Goal: Task Accomplishment & Management: Complete application form

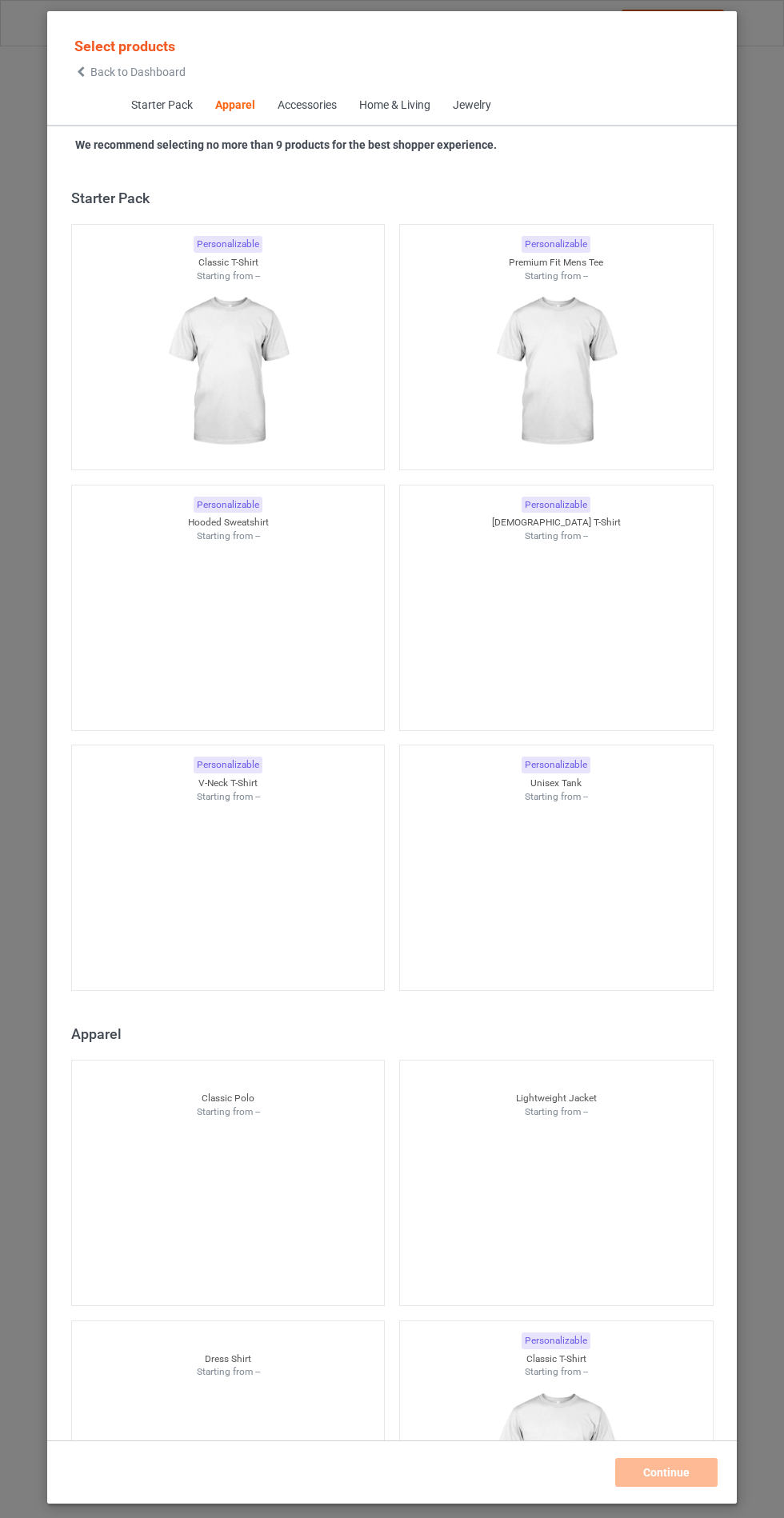
scroll to position [856, 0]
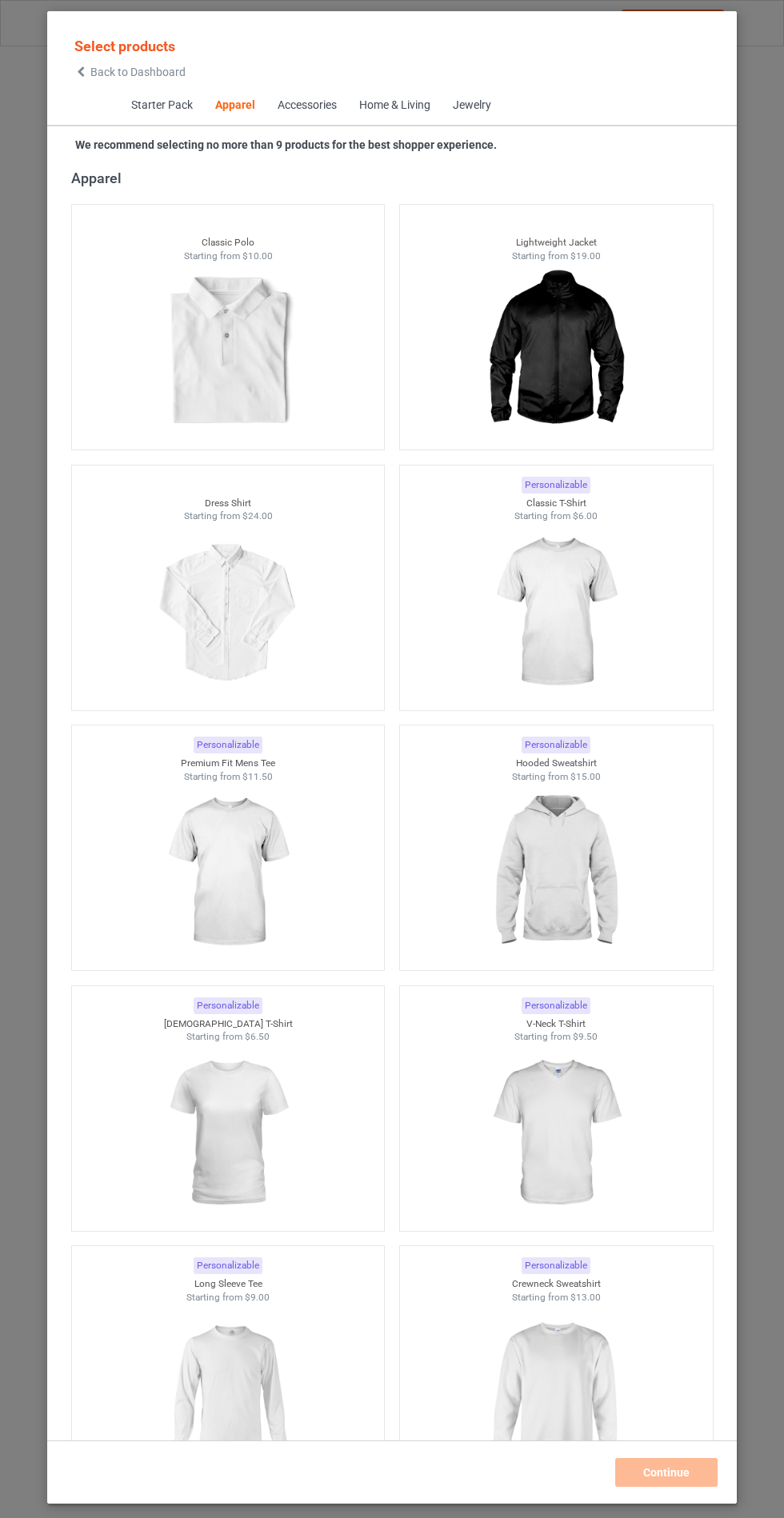
click at [584, 915] on img at bounding box center [555, 872] width 143 height 179
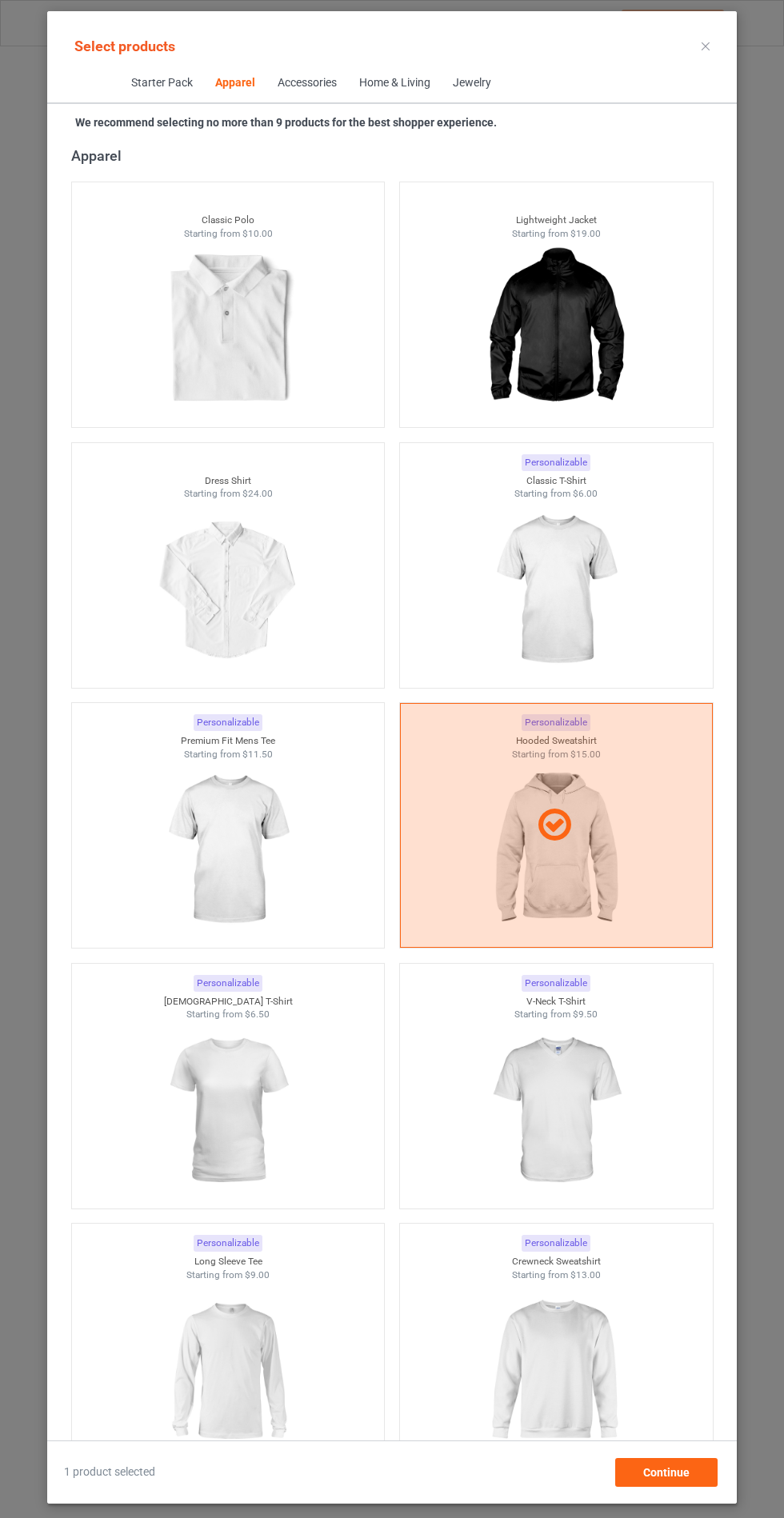
scroll to position [92, 0]
click at [682, 1479] on span "Continue" at bounding box center [665, 1472] width 46 height 13
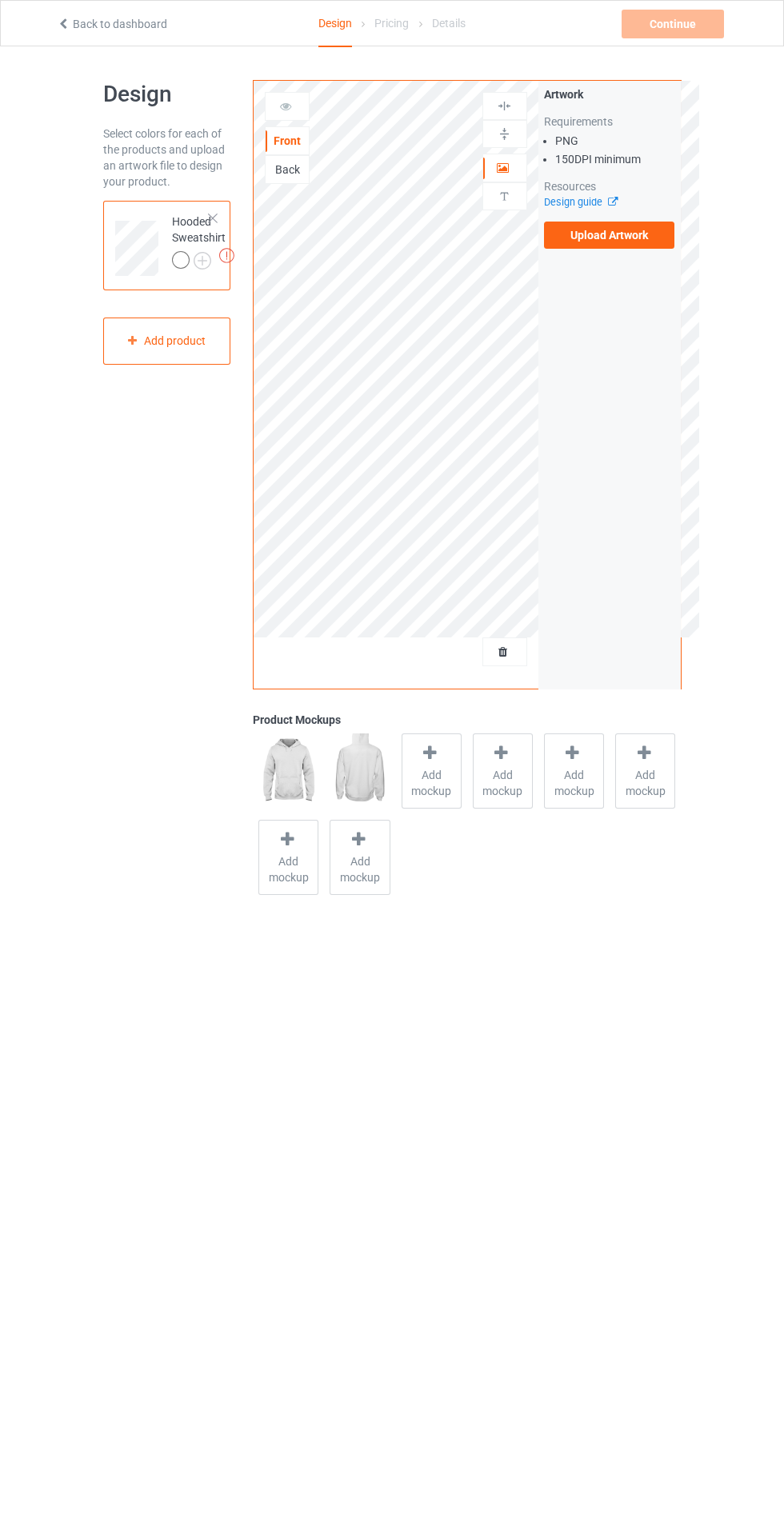
click at [648, 231] on label "Upload Artwork" at bounding box center [608, 235] width 131 height 28
click at [0, 0] on input "Upload Artwork" at bounding box center [0, 0] width 0 height 0
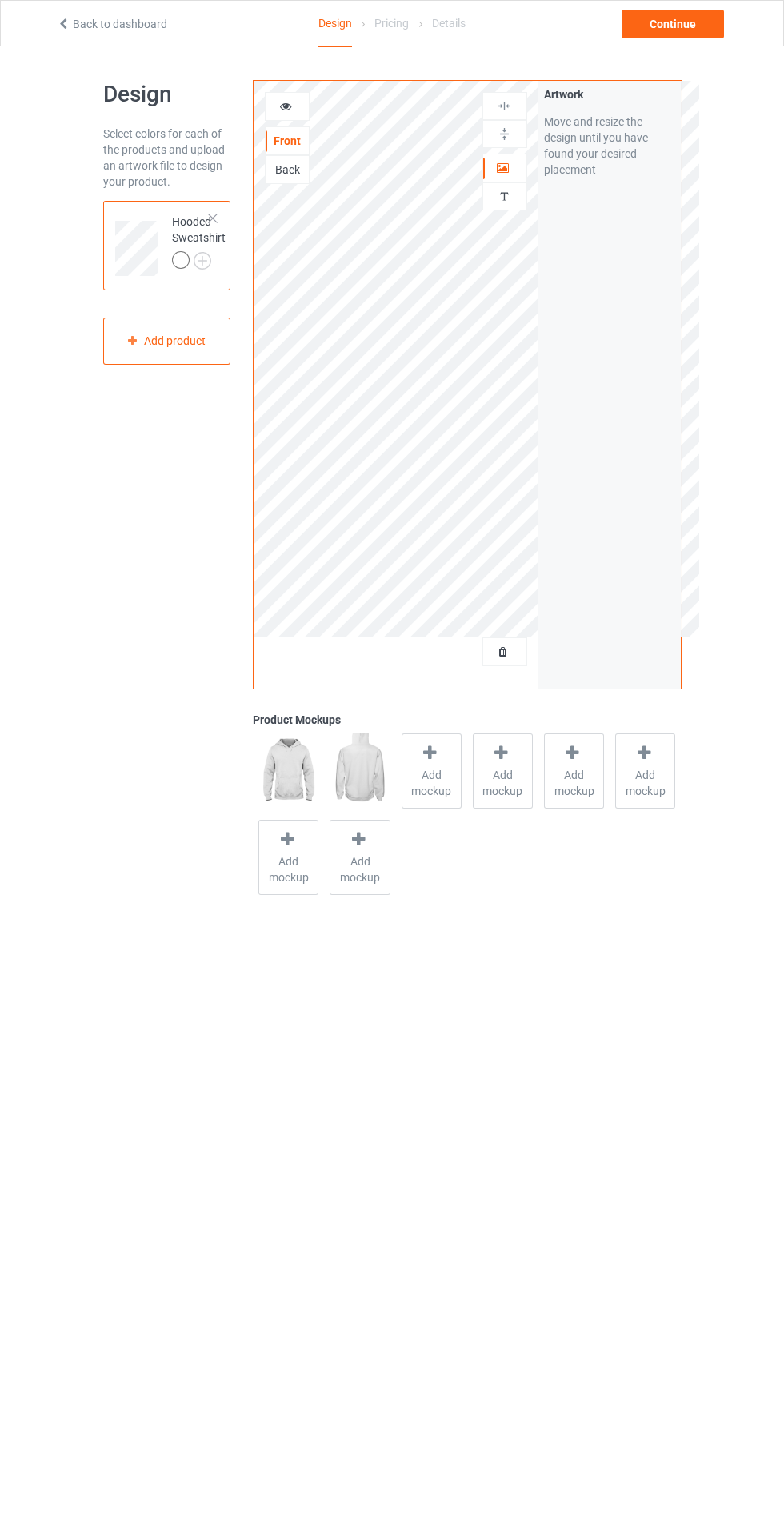
click at [0, 0] on img at bounding box center [0, 0] width 0 height 0
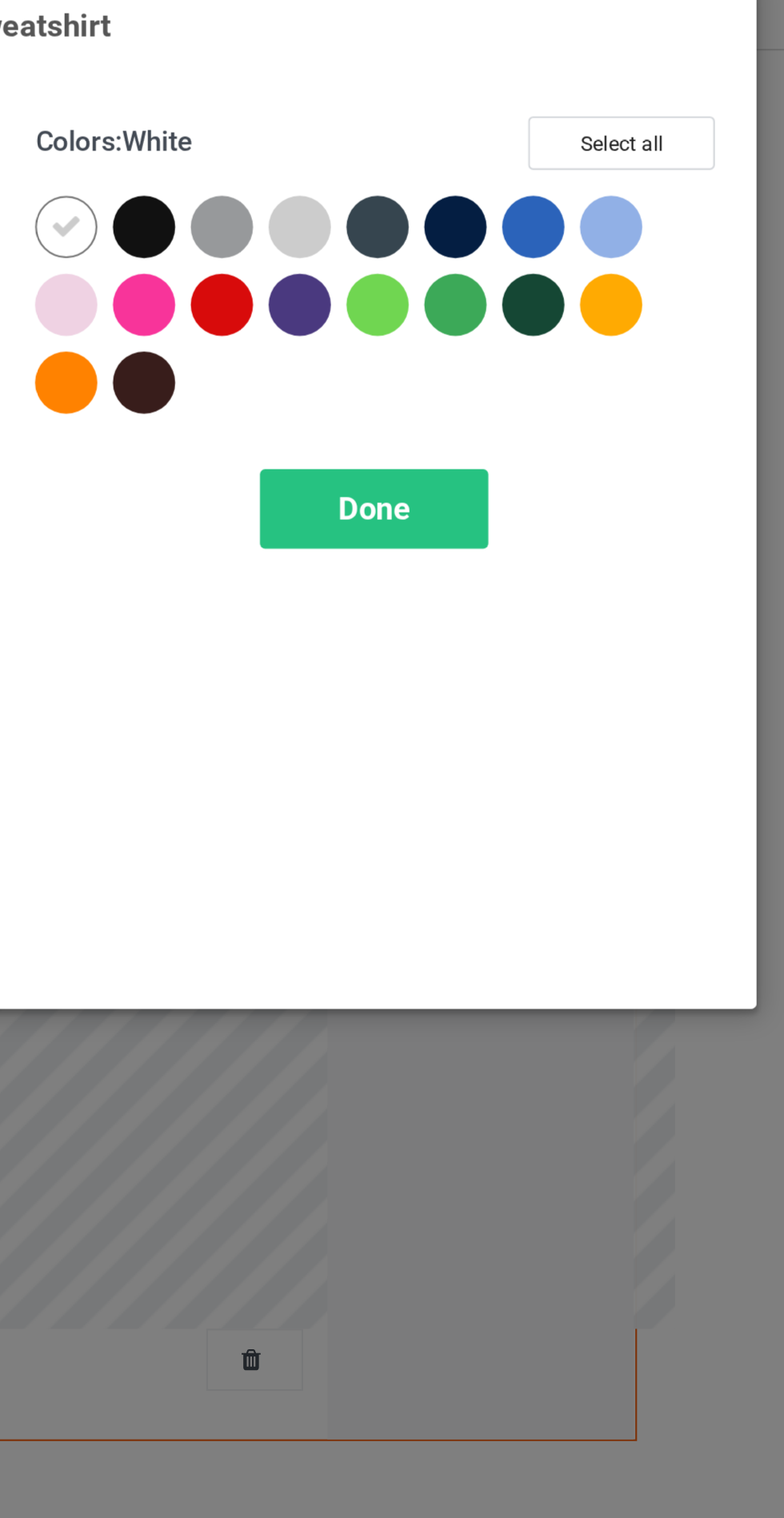
click at [425, 164] on div at bounding box center [417, 163] width 28 height 28
click at [530, 123] on div at bounding box center [525, 128] width 28 height 28
click at [603, 130] on div at bounding box center [596, 128] width 28 height 28
click at [598, 119] on div at bounding box center [596, 128] width 28 height 28
click at [680, 122] on div at bounding box center [669, 128] width 28 height 28
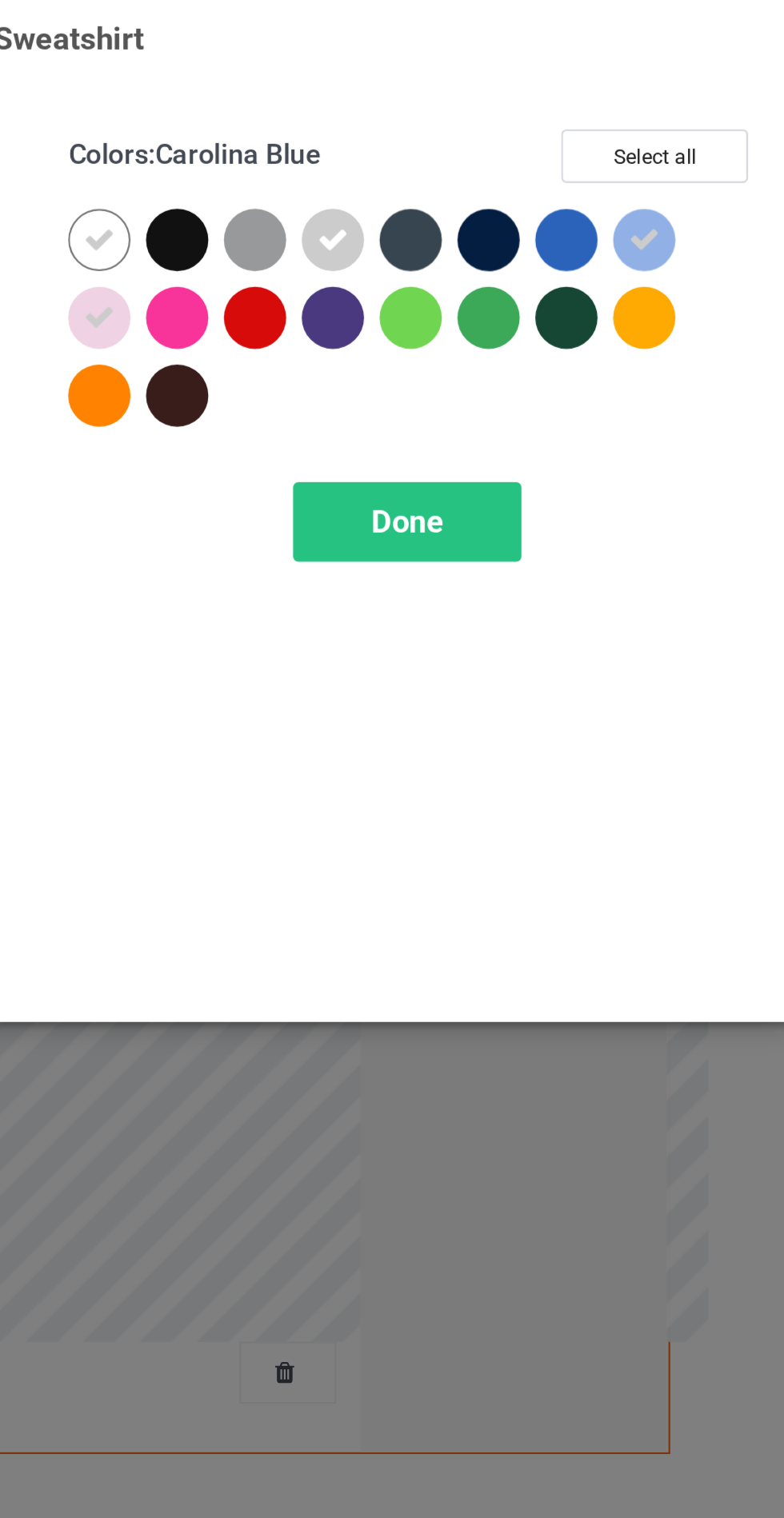
click at [544, 260] on span "Done" at bounding box center [560, 257] width 33 height 17
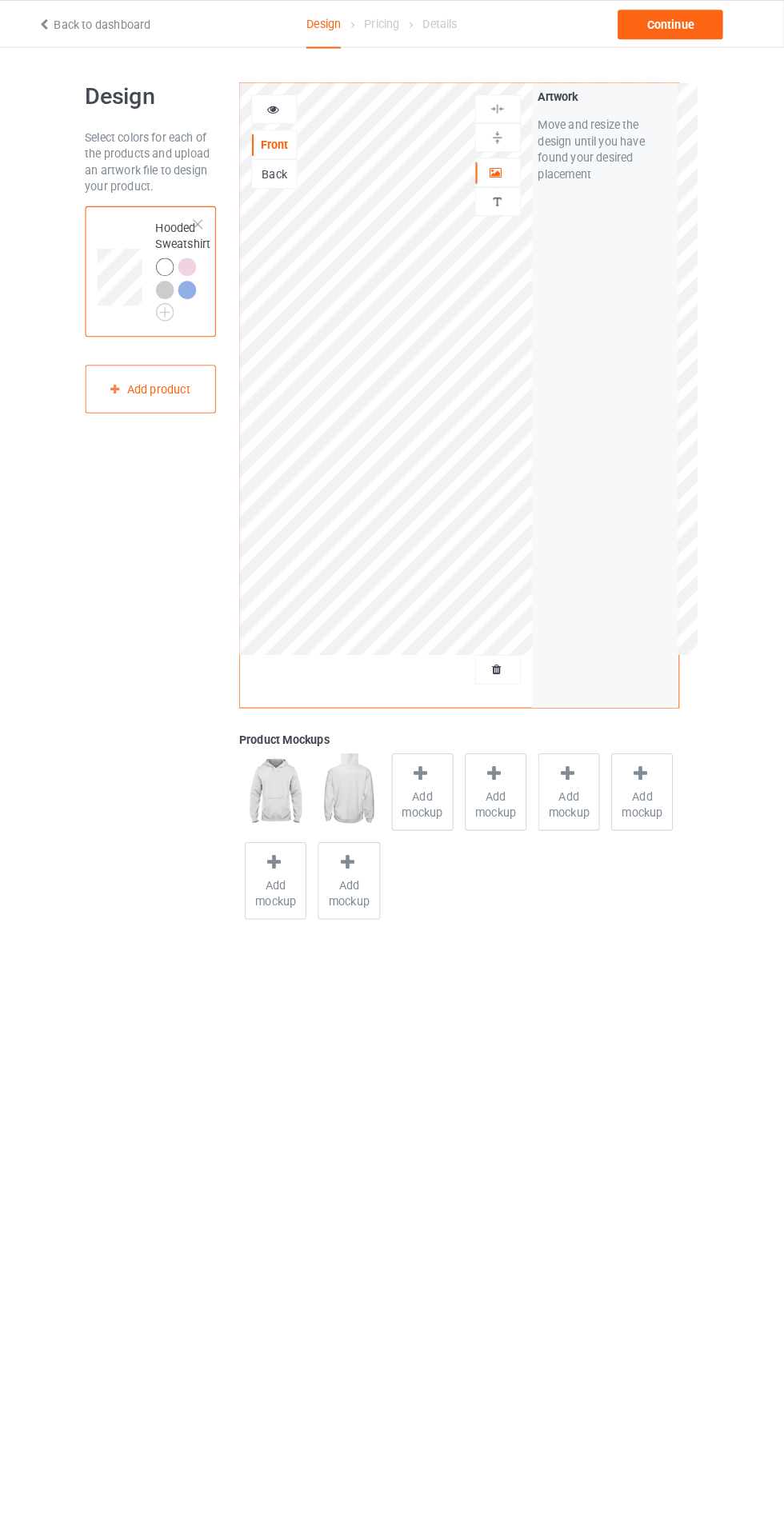
click at [445, 785] on span "Add mockup" at bounding box center [430, 783] width 58 height 32
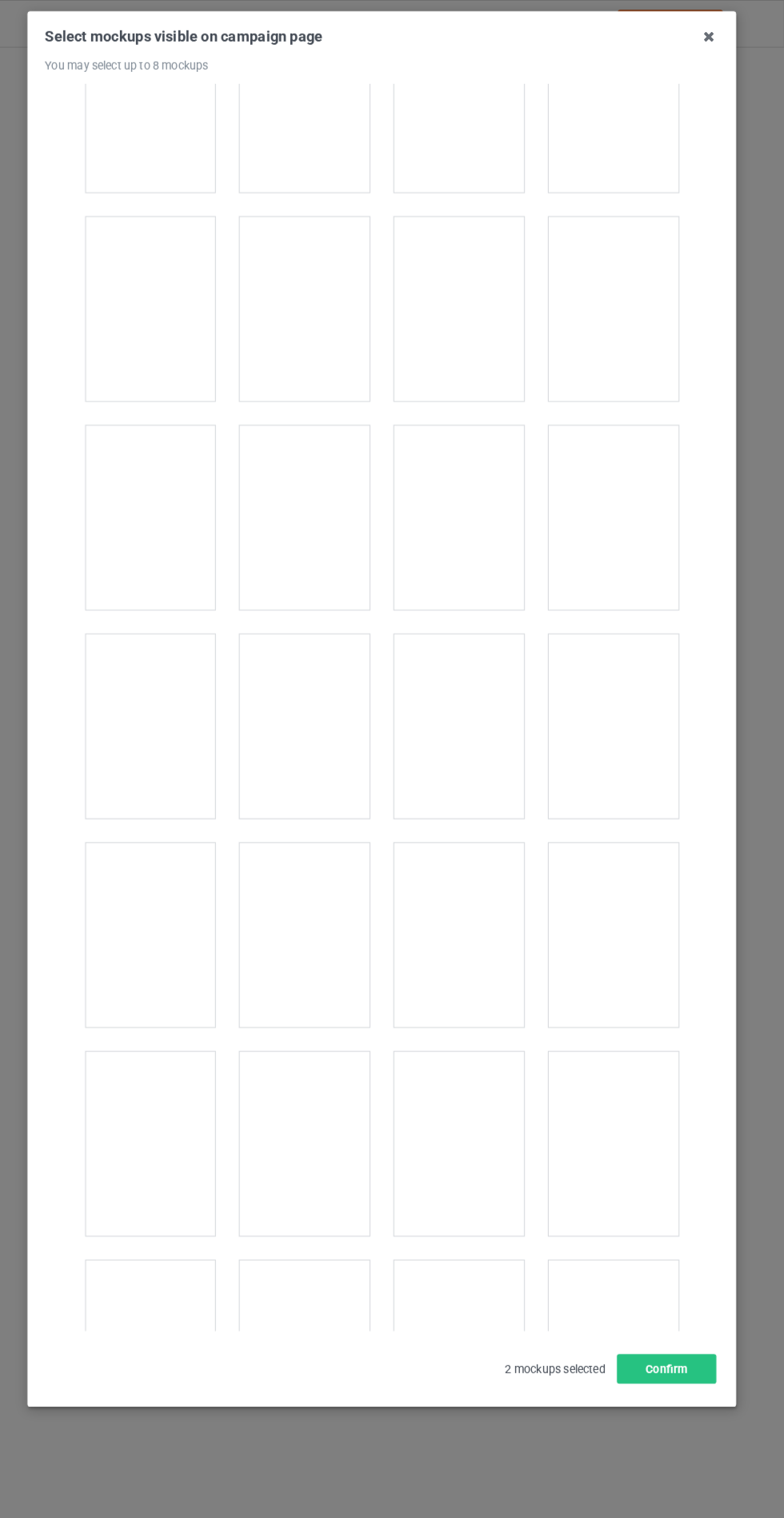
scroll to position [12906, 0]
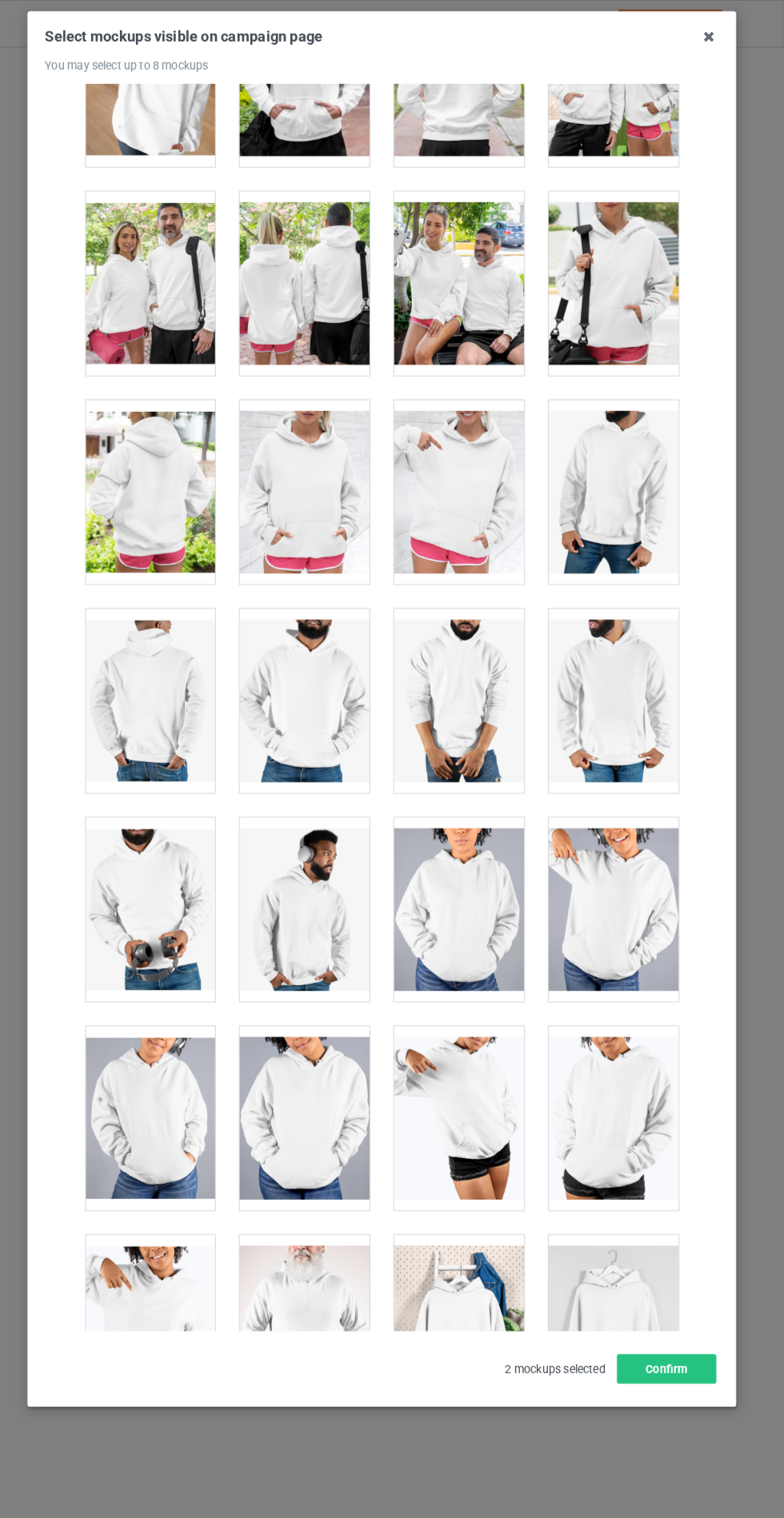
click at [309, 445] on div at bounding box center [316, 478] width 127 height 179
click at [680, 1347] on button "Confirm" at bounding box center [669, 1331] width 96 height 28
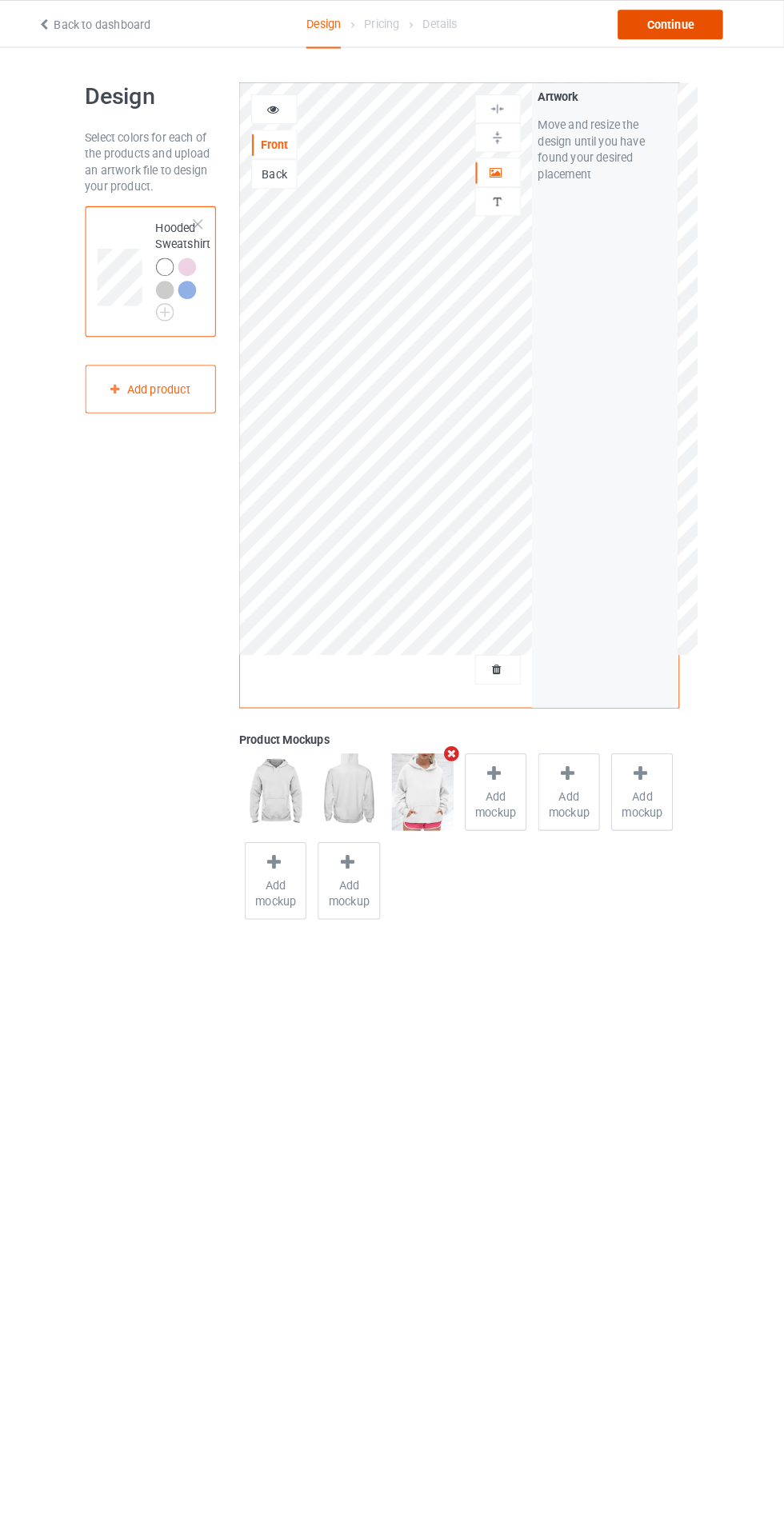
click at [693, 27] on div "Continue" at bounding box center [672, 24] width 102 height 28
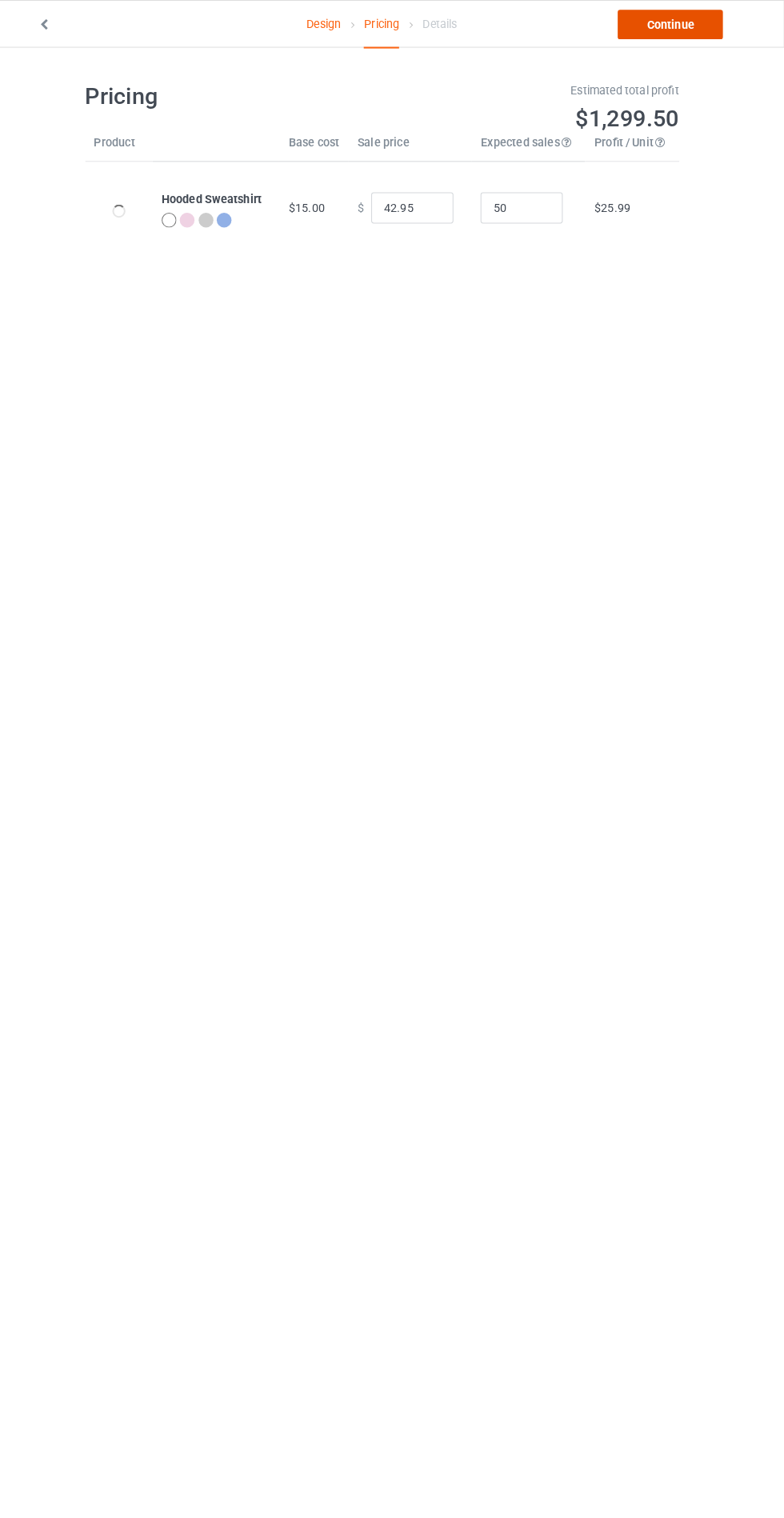
click at [692, 27] on link "Continue" at bounding box center [672, 24] width 102 height 28
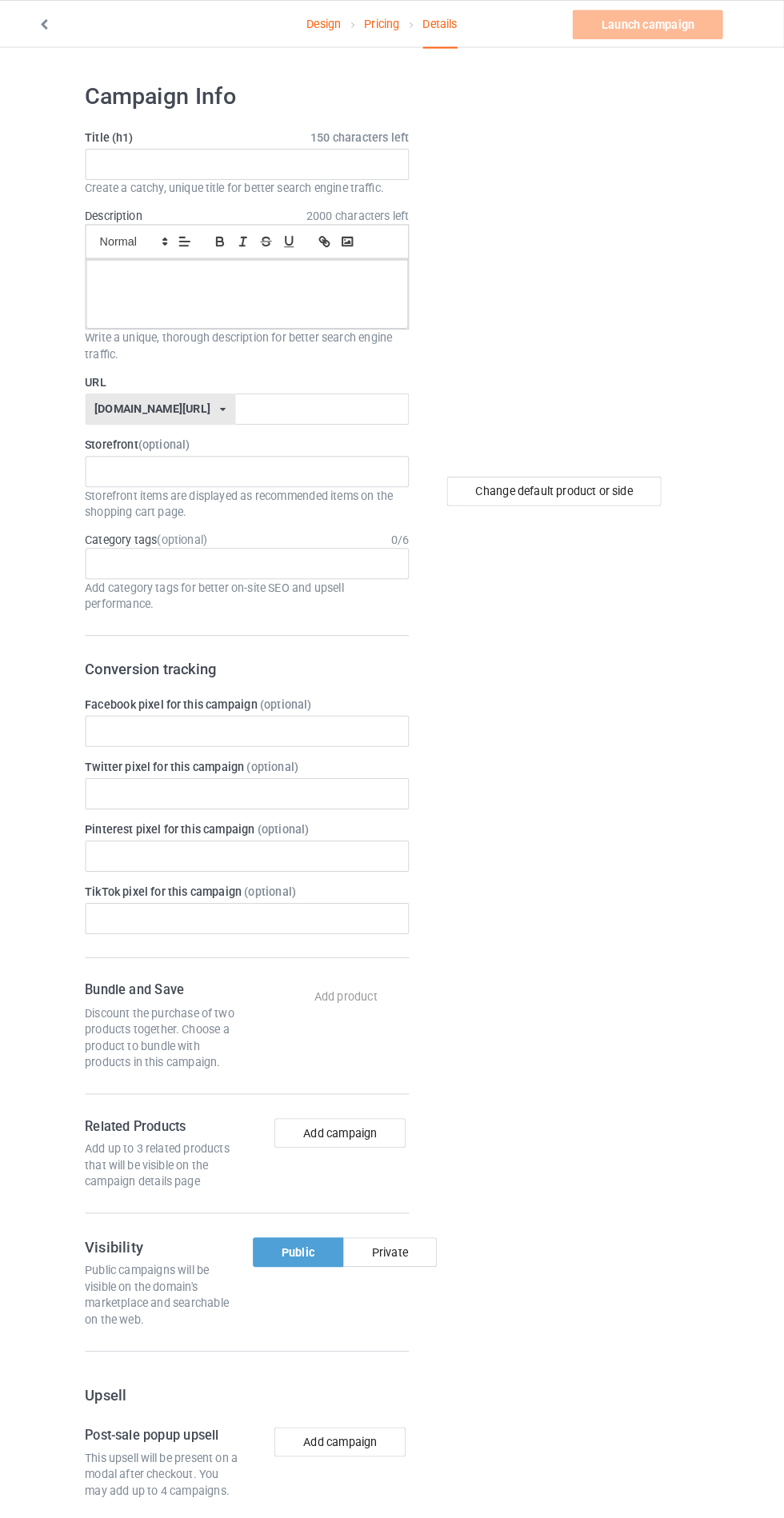
click at [325, 206] on span "2000 characters left" at bounding box center [368, 210] width 100 height 16
click at [339, 159] on input "text" at bounding box center [260, 159] width 315 height 30
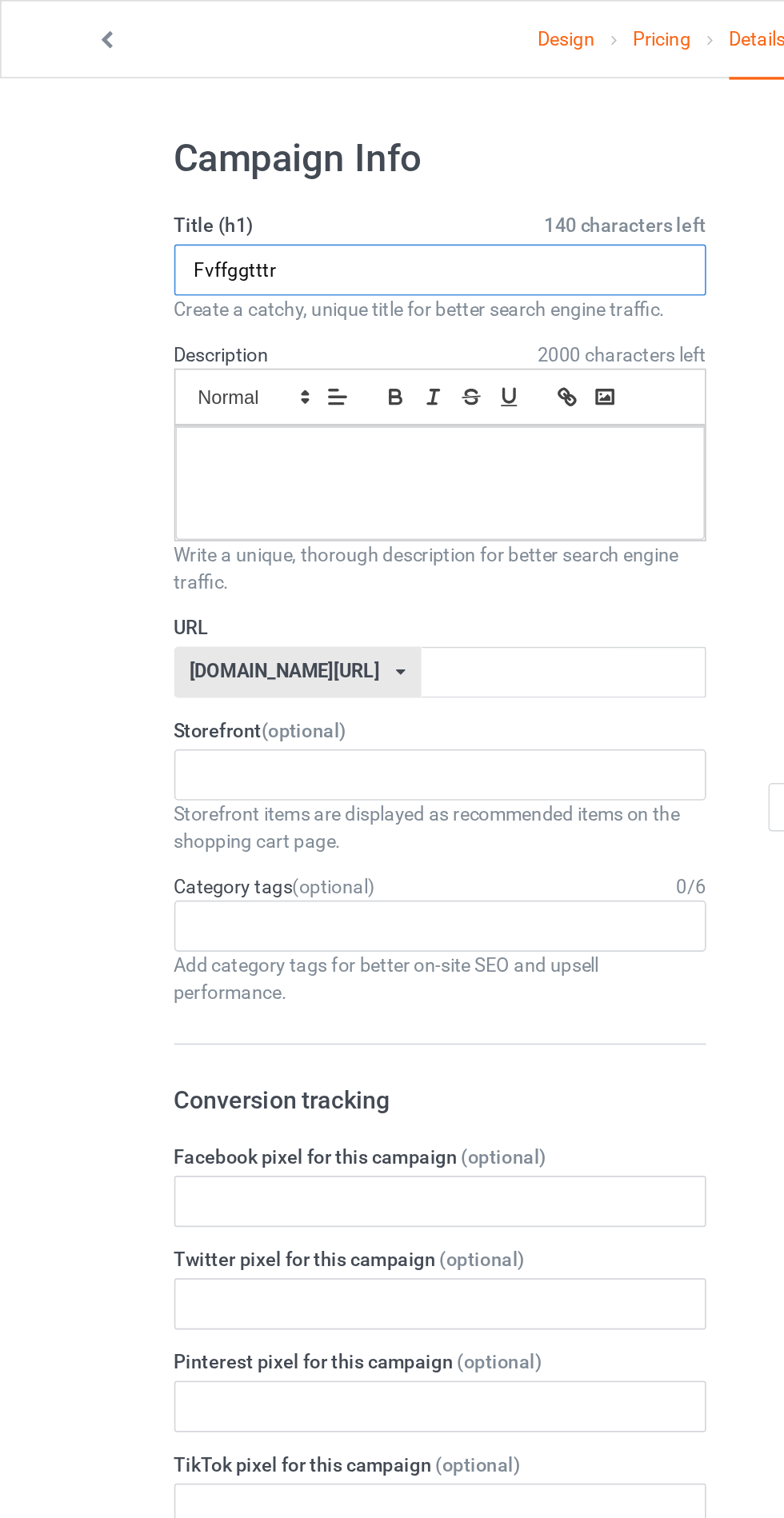
type input "Fvffggtttr"
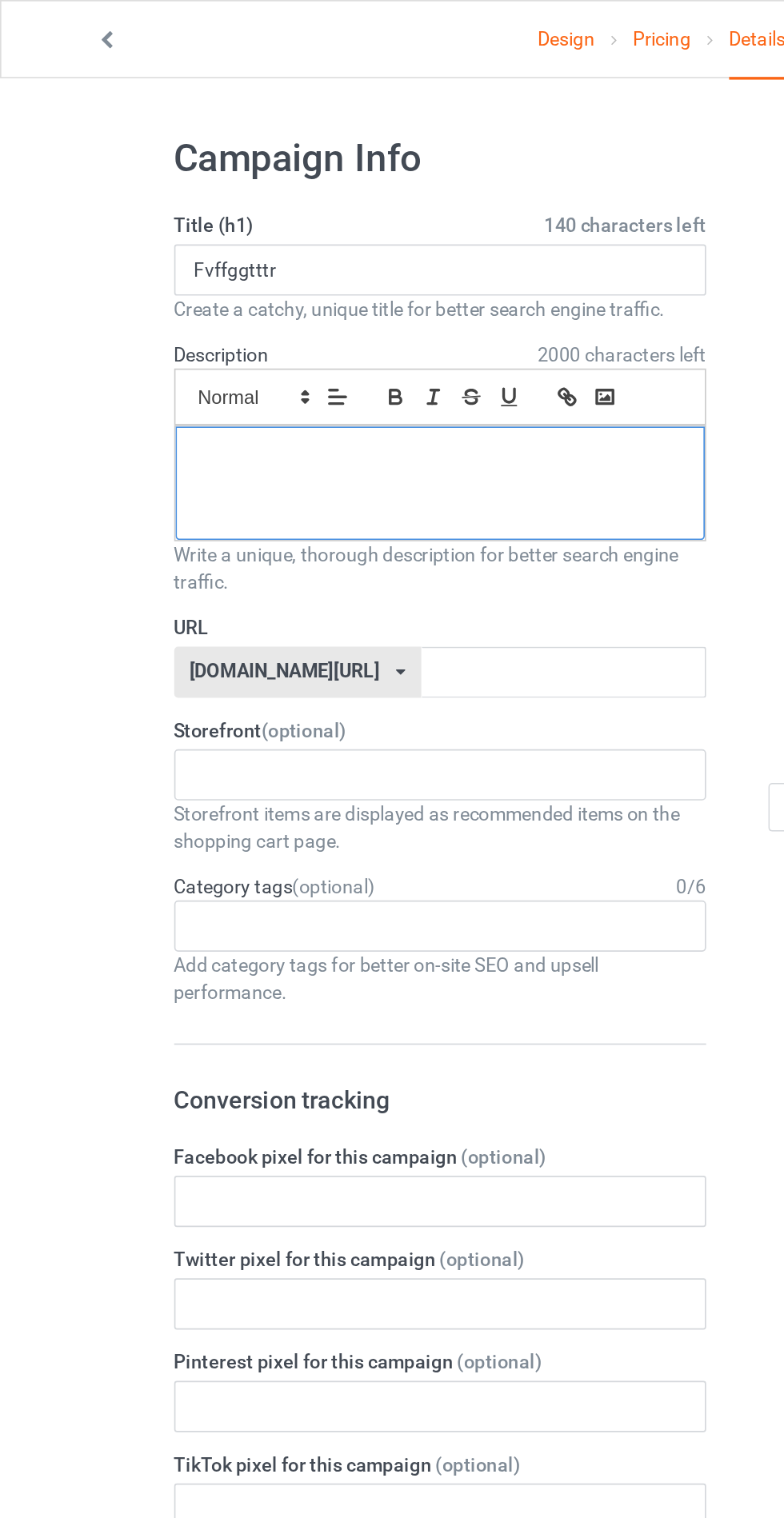
click at [244, 292] on div at bounding box center [260, 286] width 313 height 67
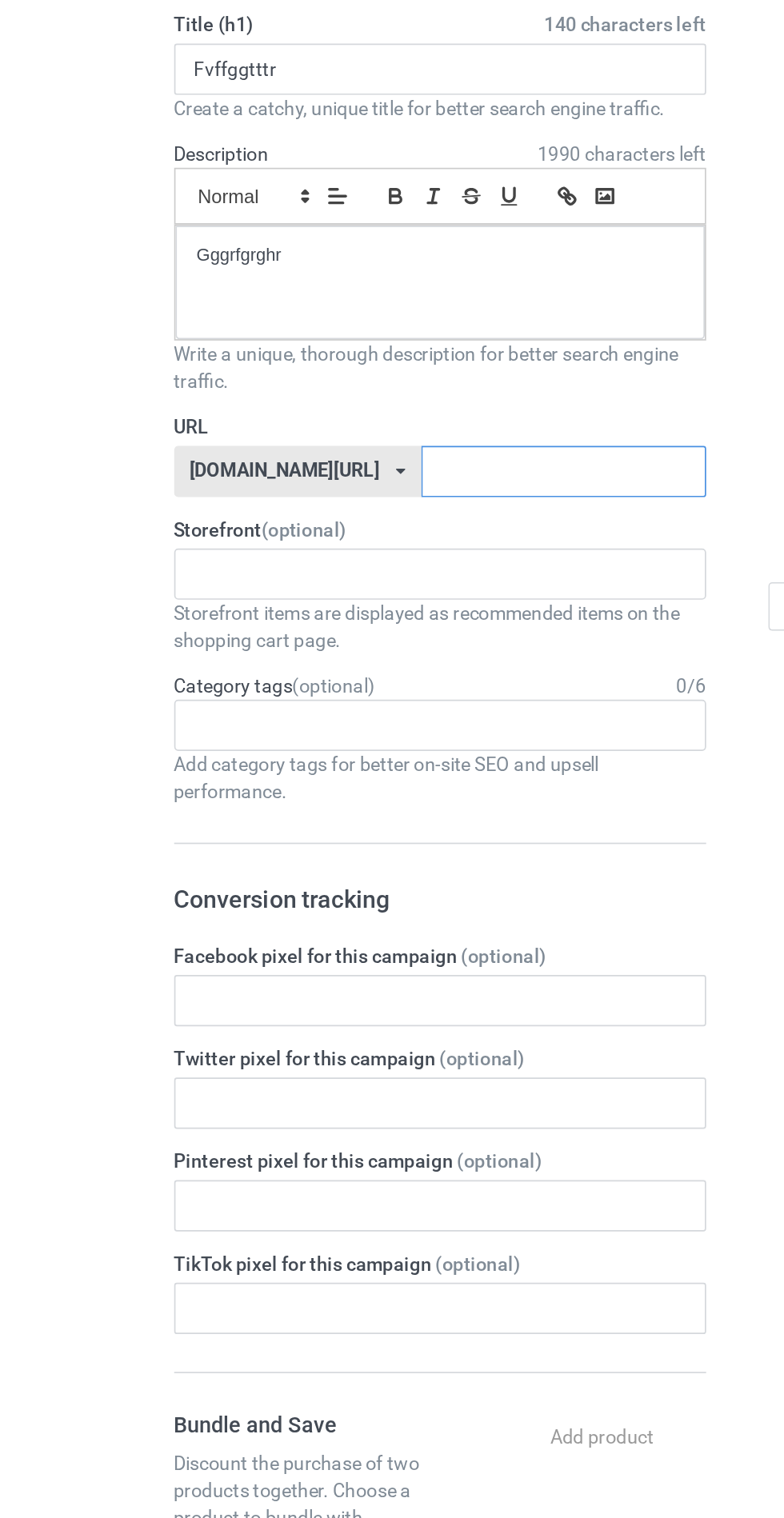
click at [287, 401] on input "text" at bounding box center [334, 398] width 169 height 30
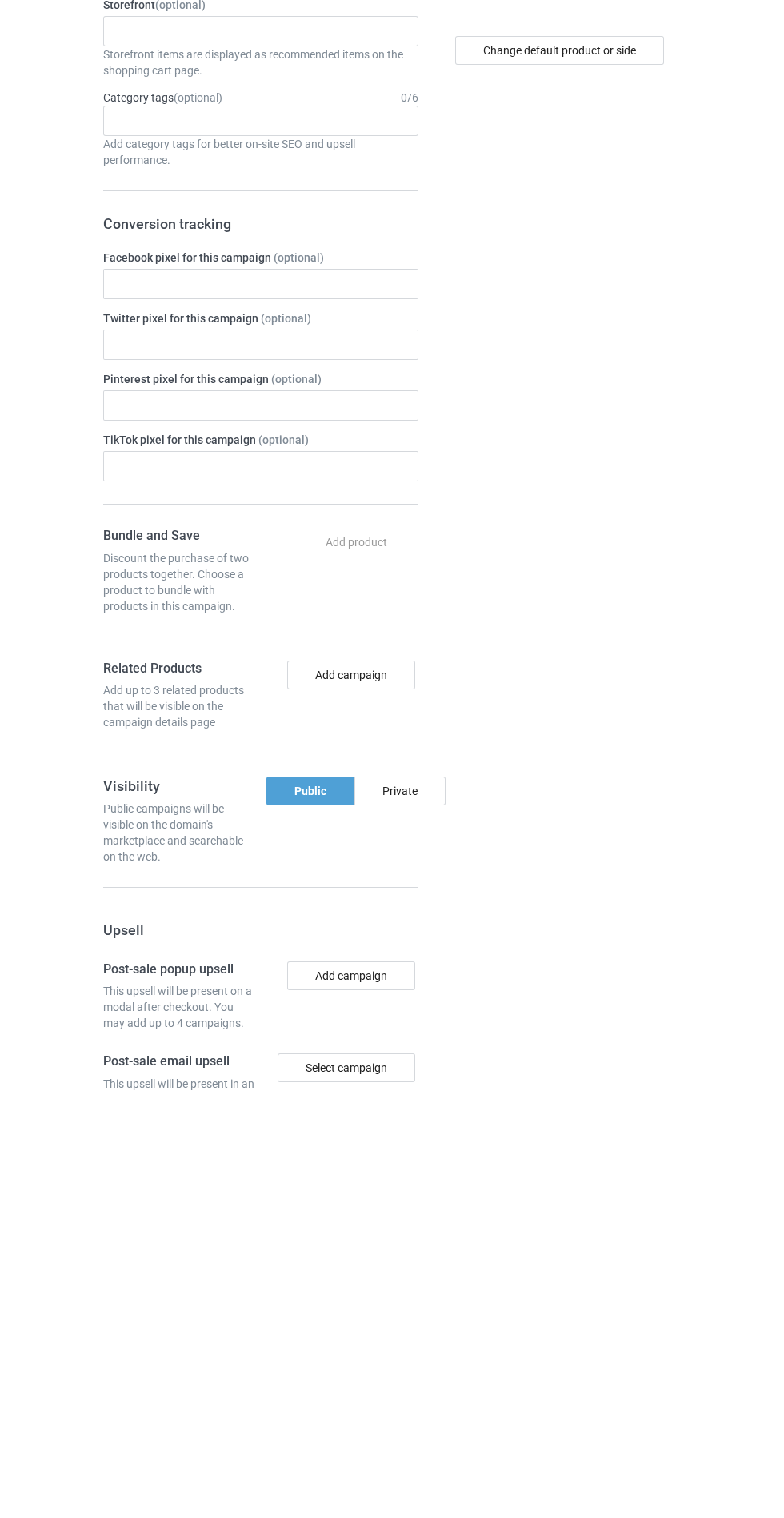
type input "Theggfgh"
click at [419, 1215] on div "Private" at bounding box center [400, 1218] width 91 height 28
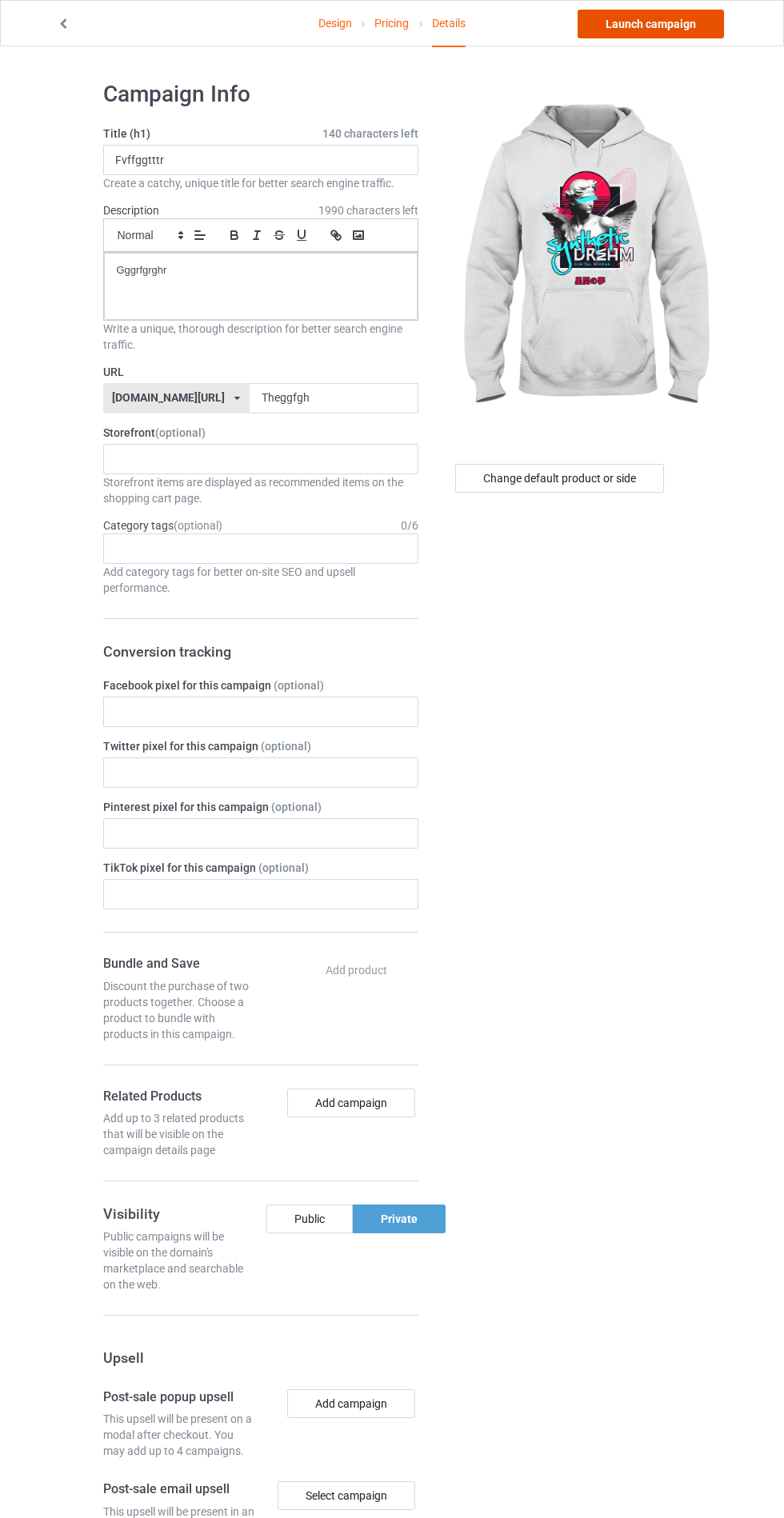
click at [693, 24] on link "Launch campaign" at bounding box center [650, 24] width 146 height 28
